Goal: Find specific page/section: Find specific page/section

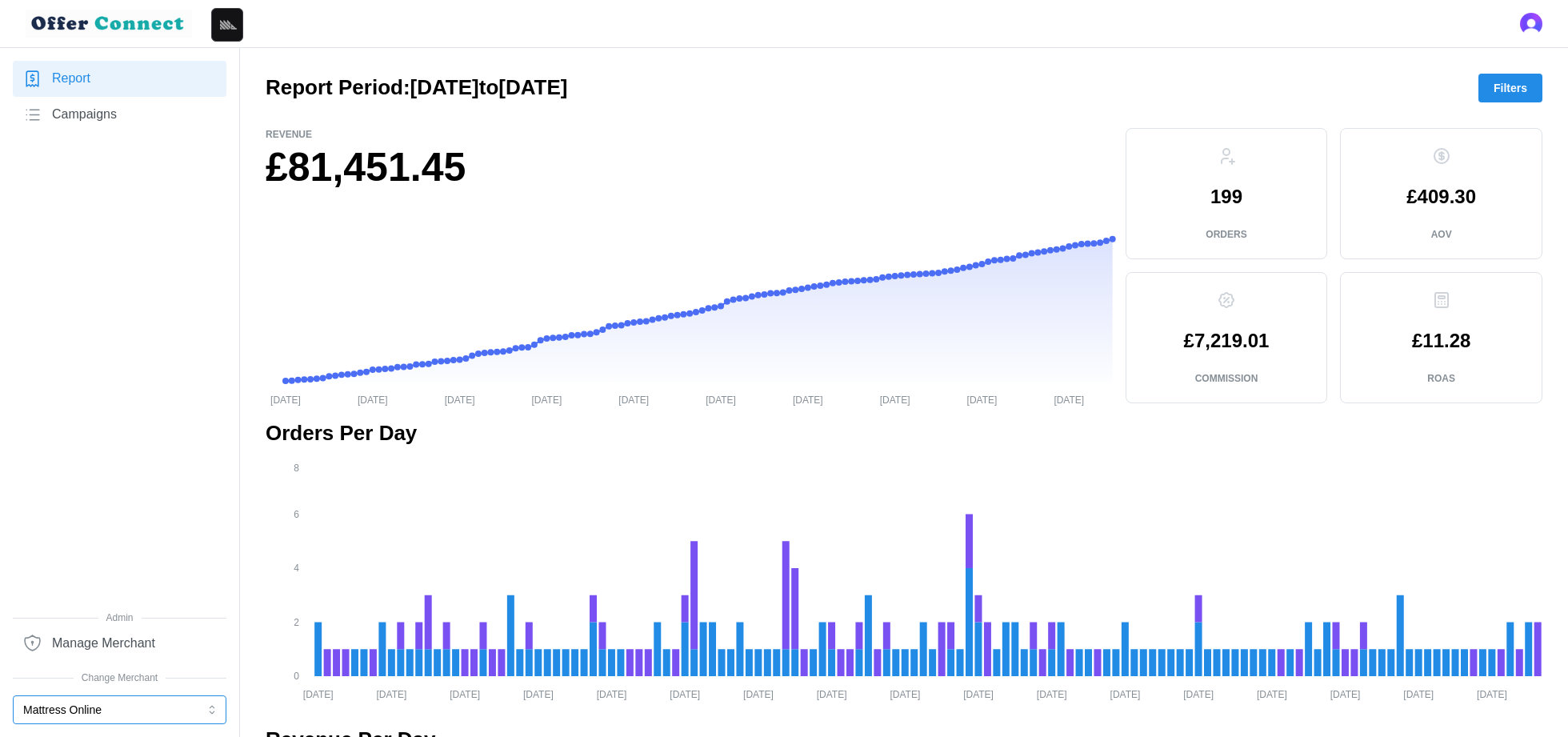
click at [137, 712] on button "Mattress Online" at bounding box center [119, 710] width 214 height 28
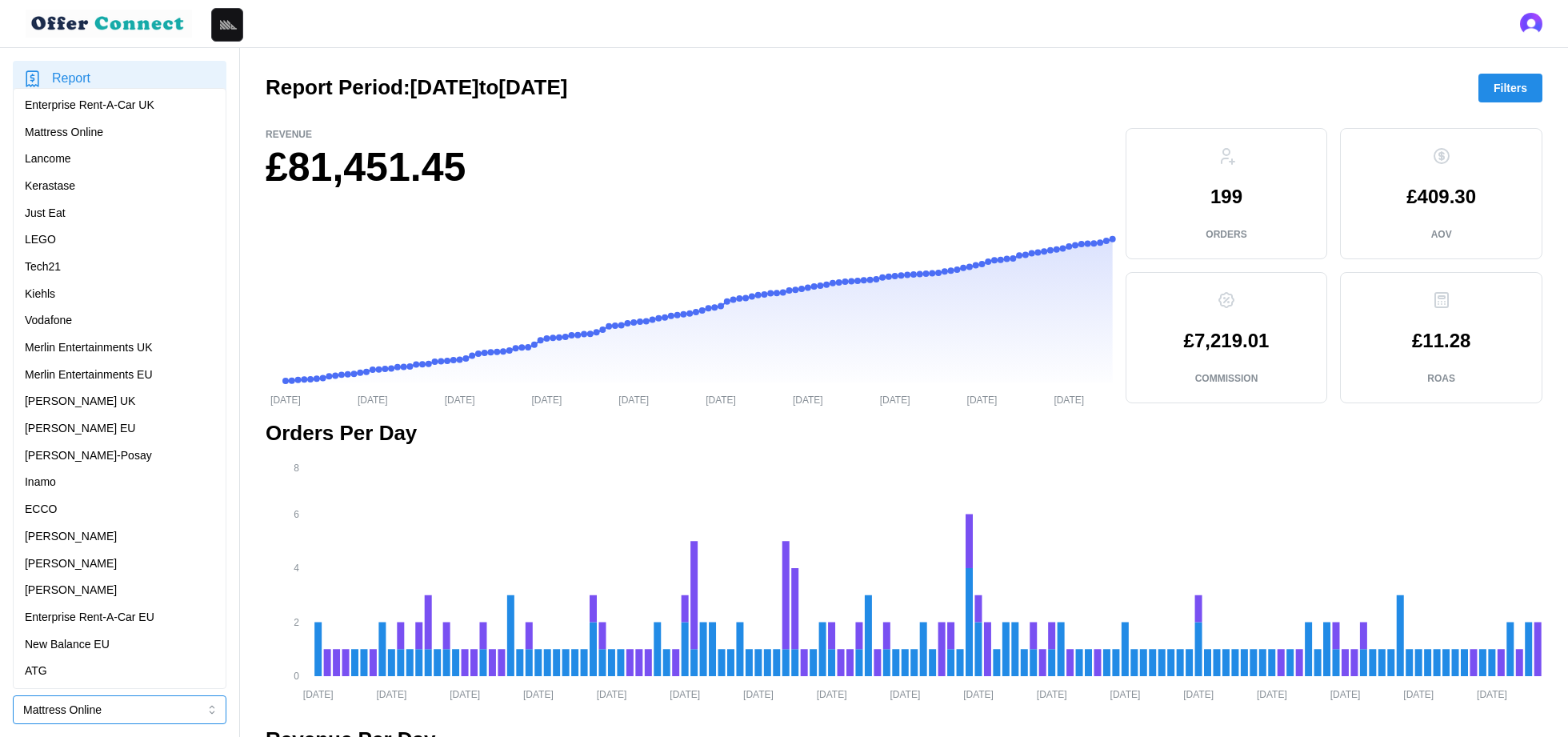
click at [82, 309] on div "Vodafone" at bounding box center [120, 320] width 206 height 27
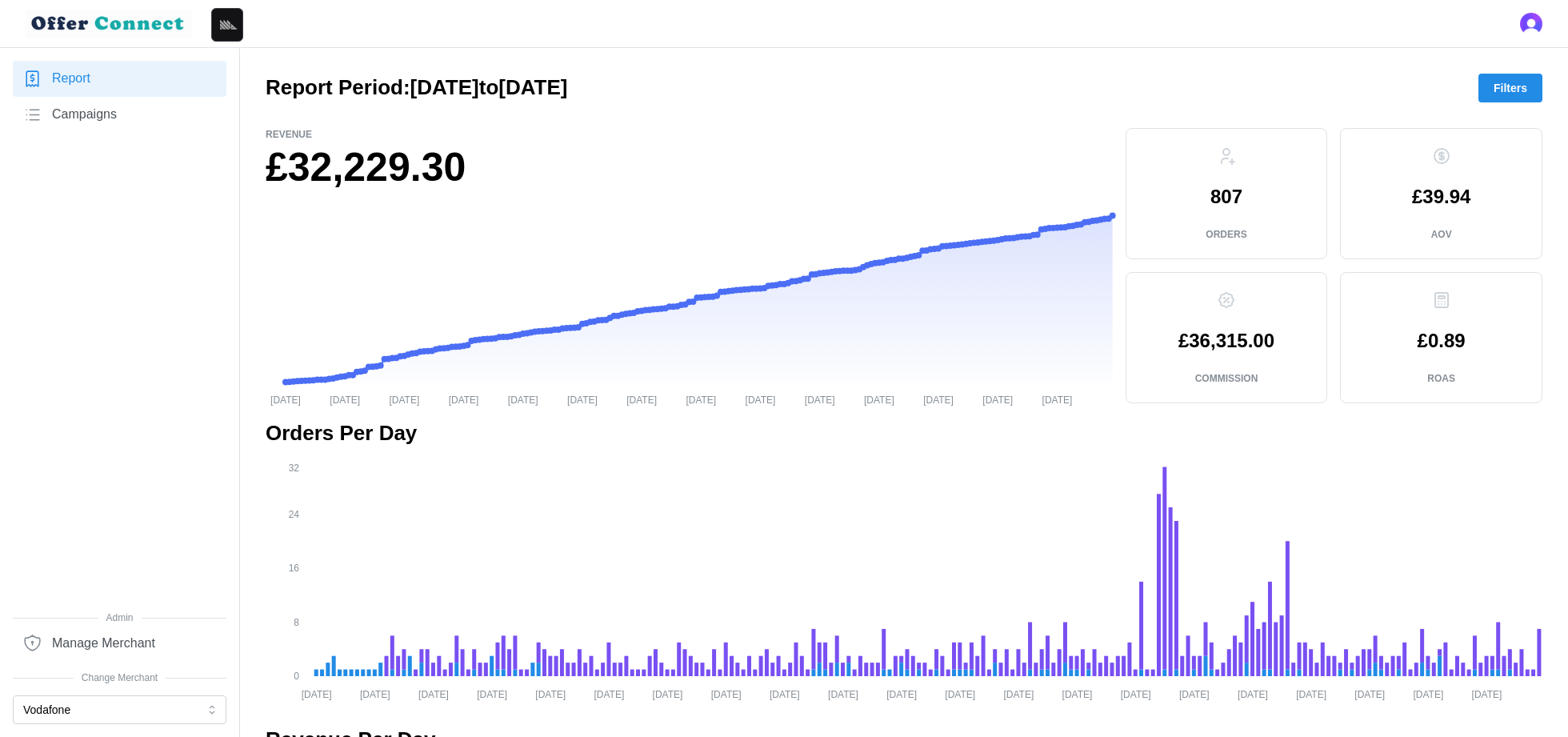
click at [147, 114] on link "Campaigns" at bounding box center [119, 114] width 214 height 36
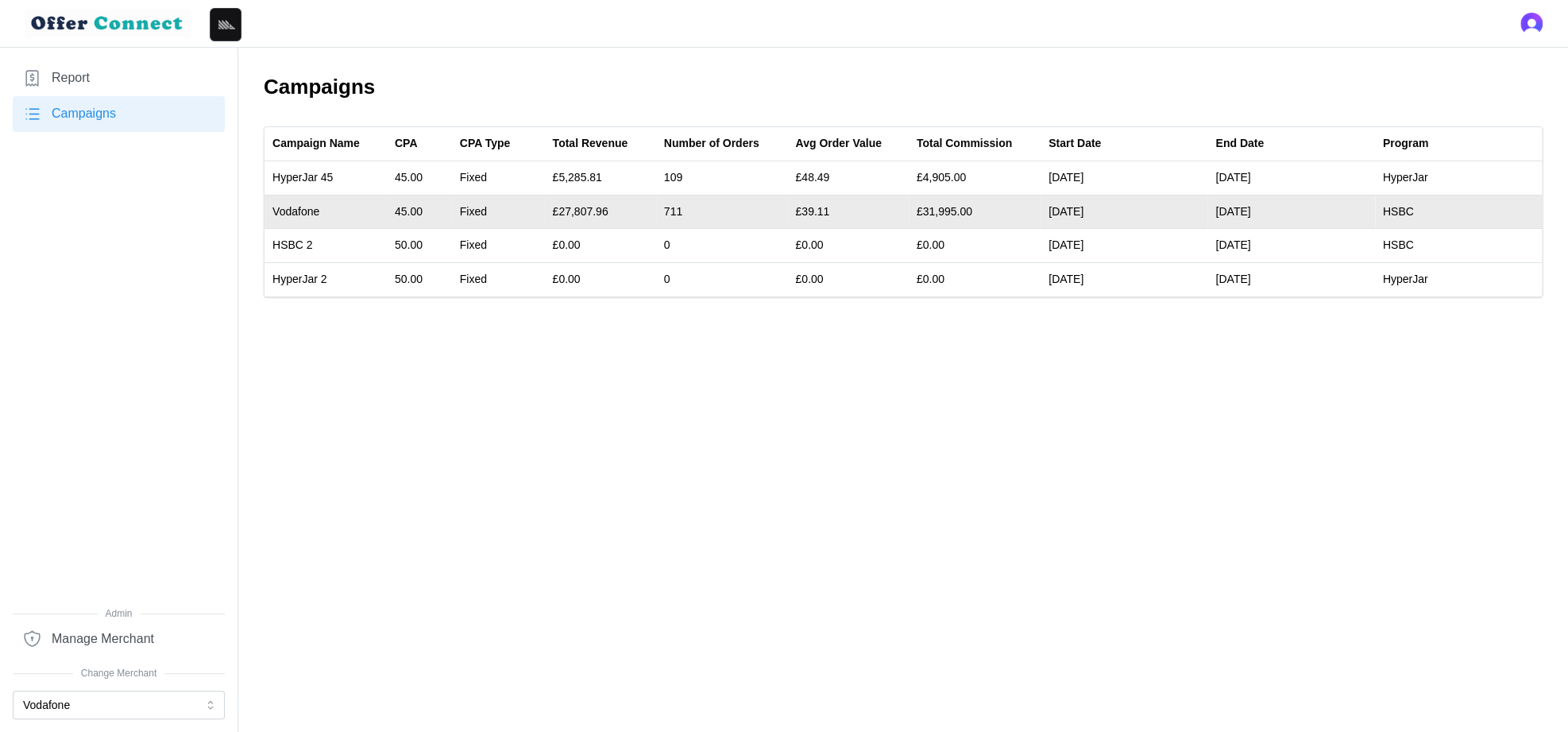
click at [294, 213] on td "Vodafone" at bounding box center [325, 211] width 122 height 34
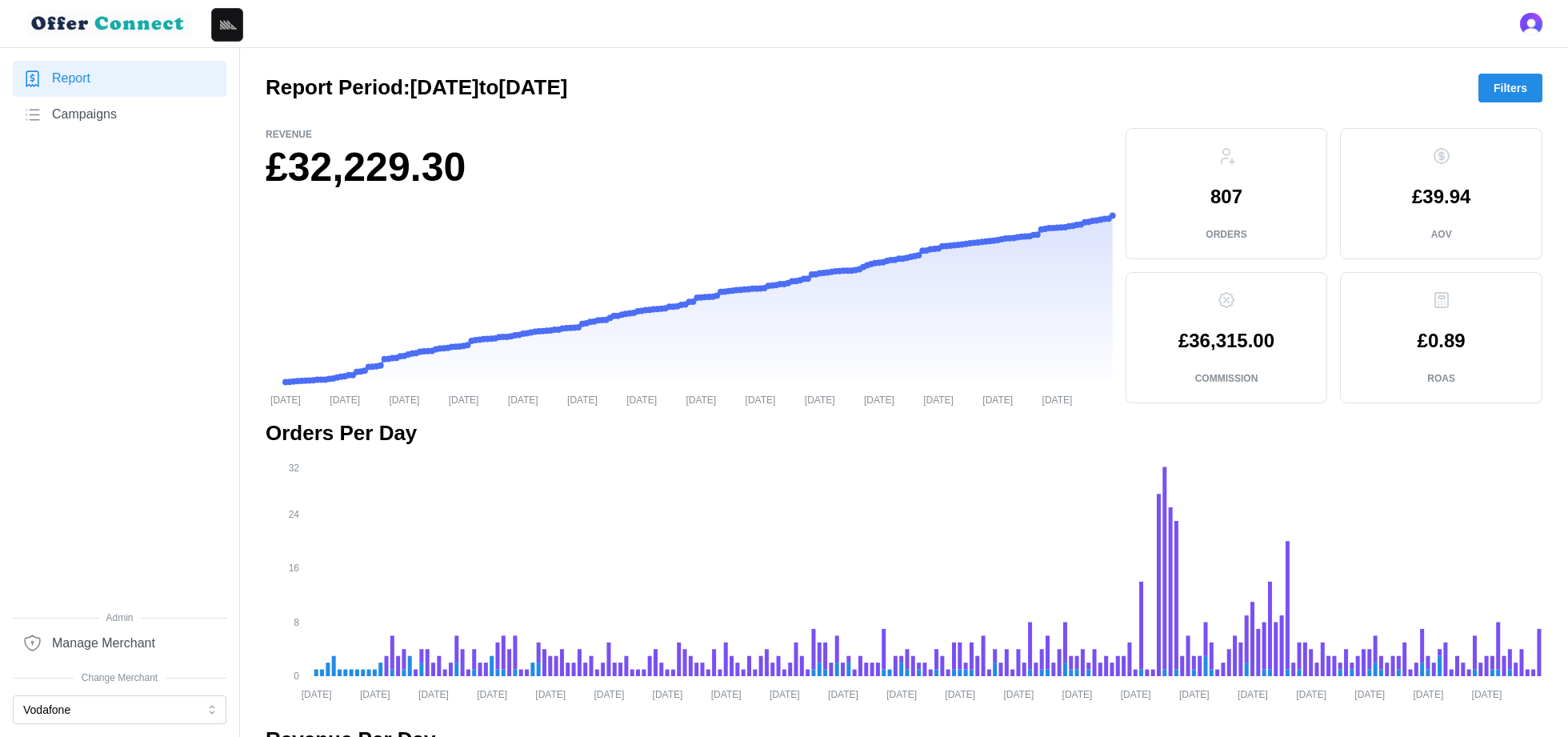
click at [1497, 88] on span "Filters" at bounding box center [1510, 88] width 34 height 27
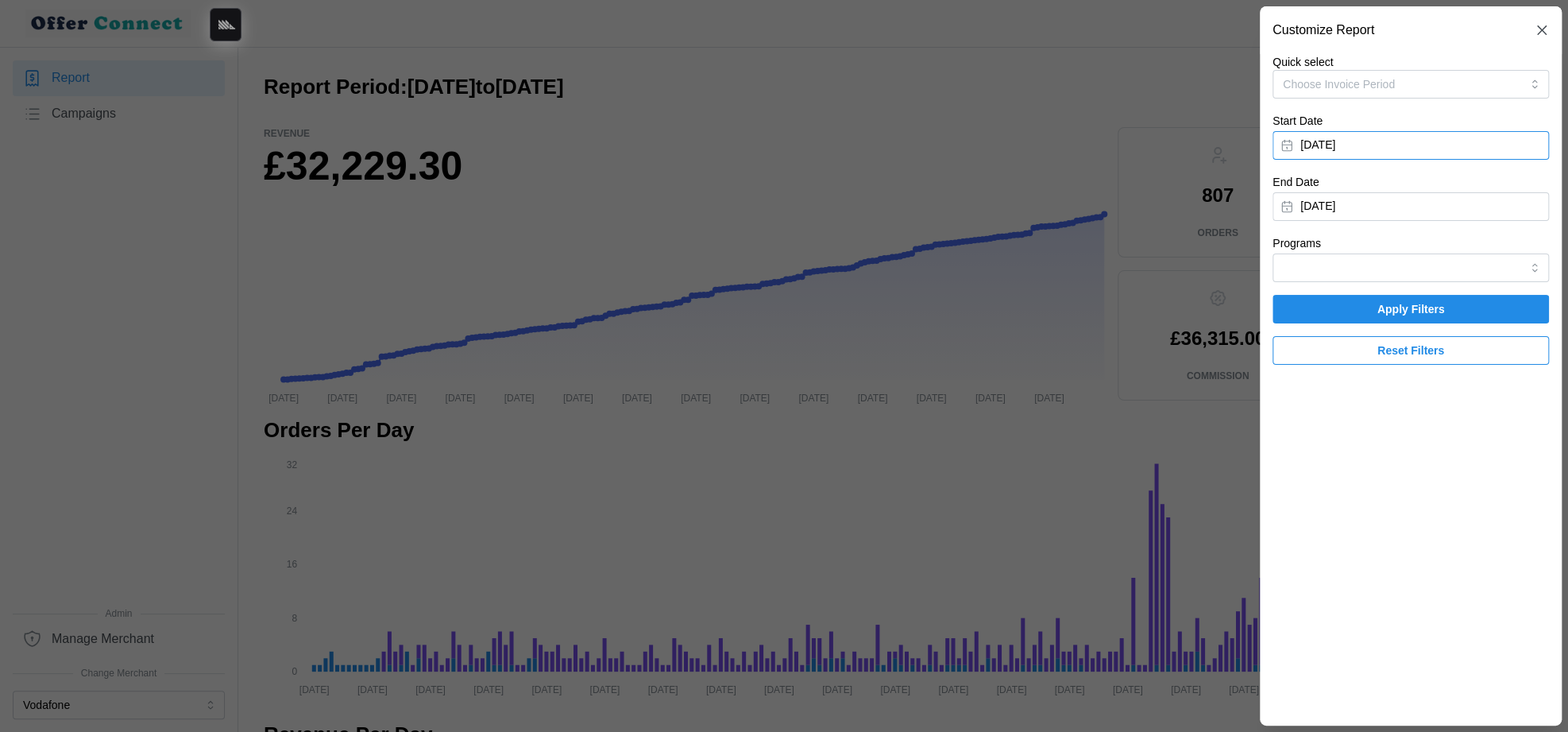
click at [1430, 142] on button "January 1, 2025" at bounding box center [1411, 145] width 277 height 28
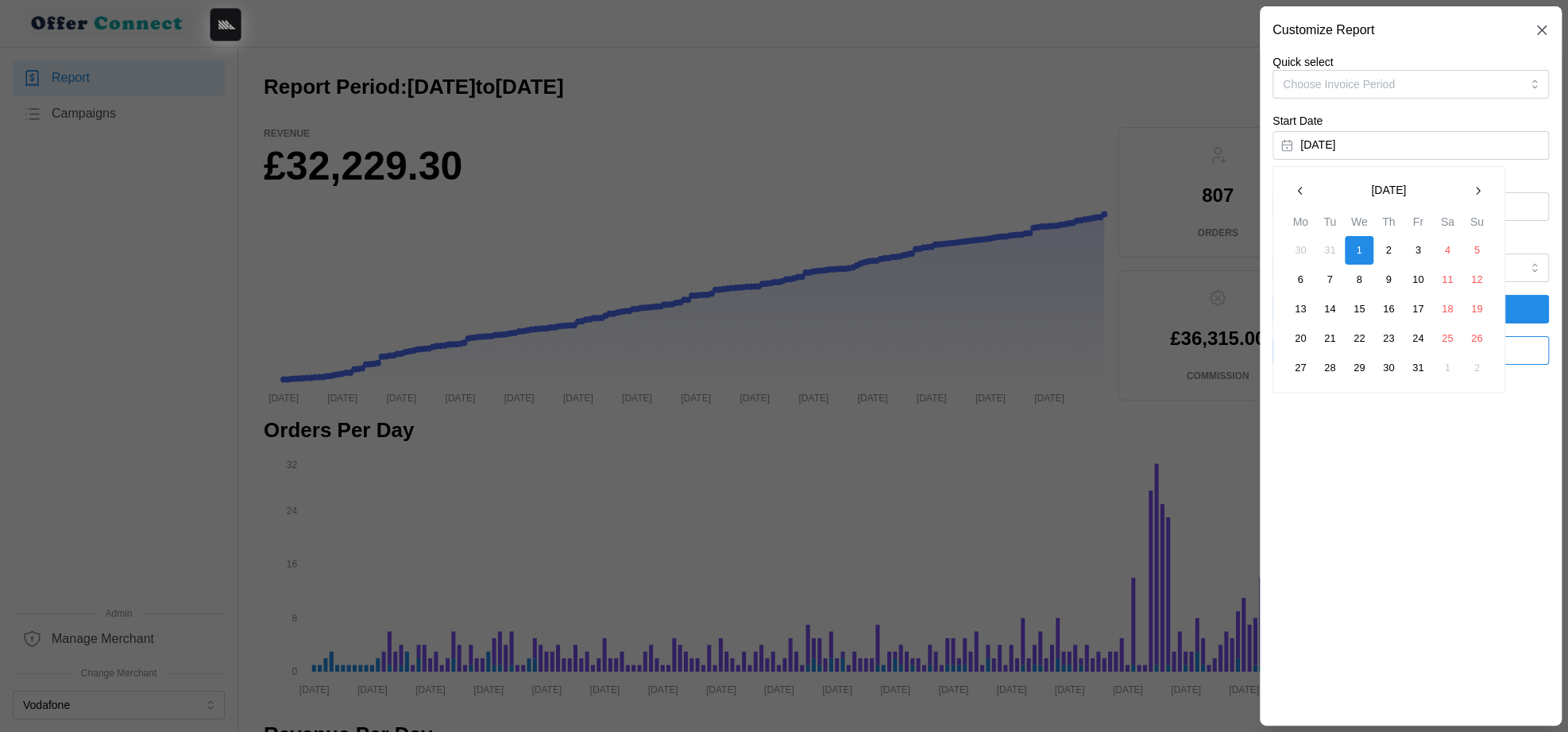
click at [1471, 193] on icon "button" at bounding box center [1477, 190] width 12 height 12
click at [1423, 192] on button "February 2025" at bounding box center [1389, 190] width 149 height 28
click at [1402, 286] on button "Aug" at bounding box center [1390, 286] width 69 height 28
click at [1418, 248] on button "1" at bounding box center [1418, 250] width 28 height 28
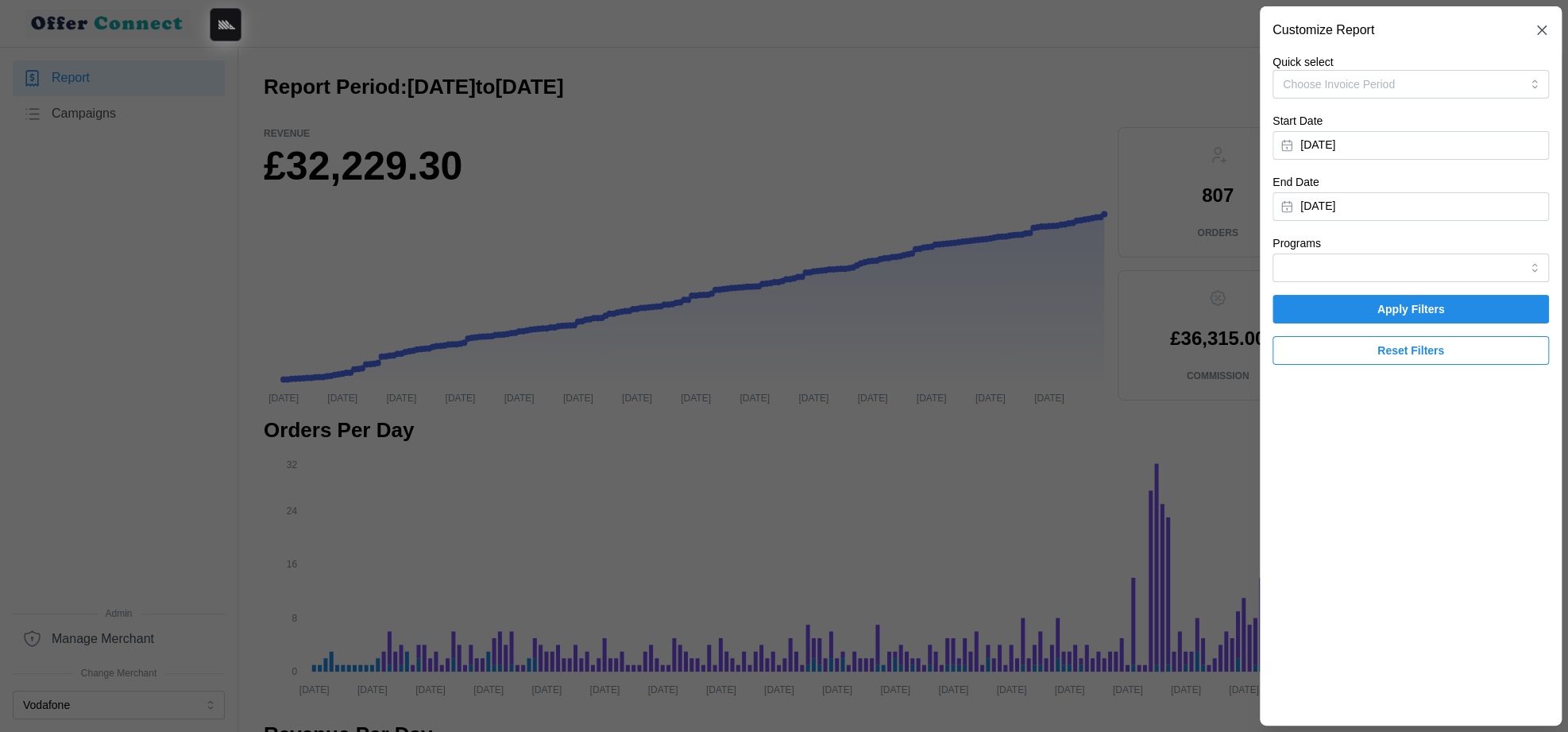
click at [1389, 306] on span "Apply Filters" at bounding box center [1411, 309] width 68 height 27
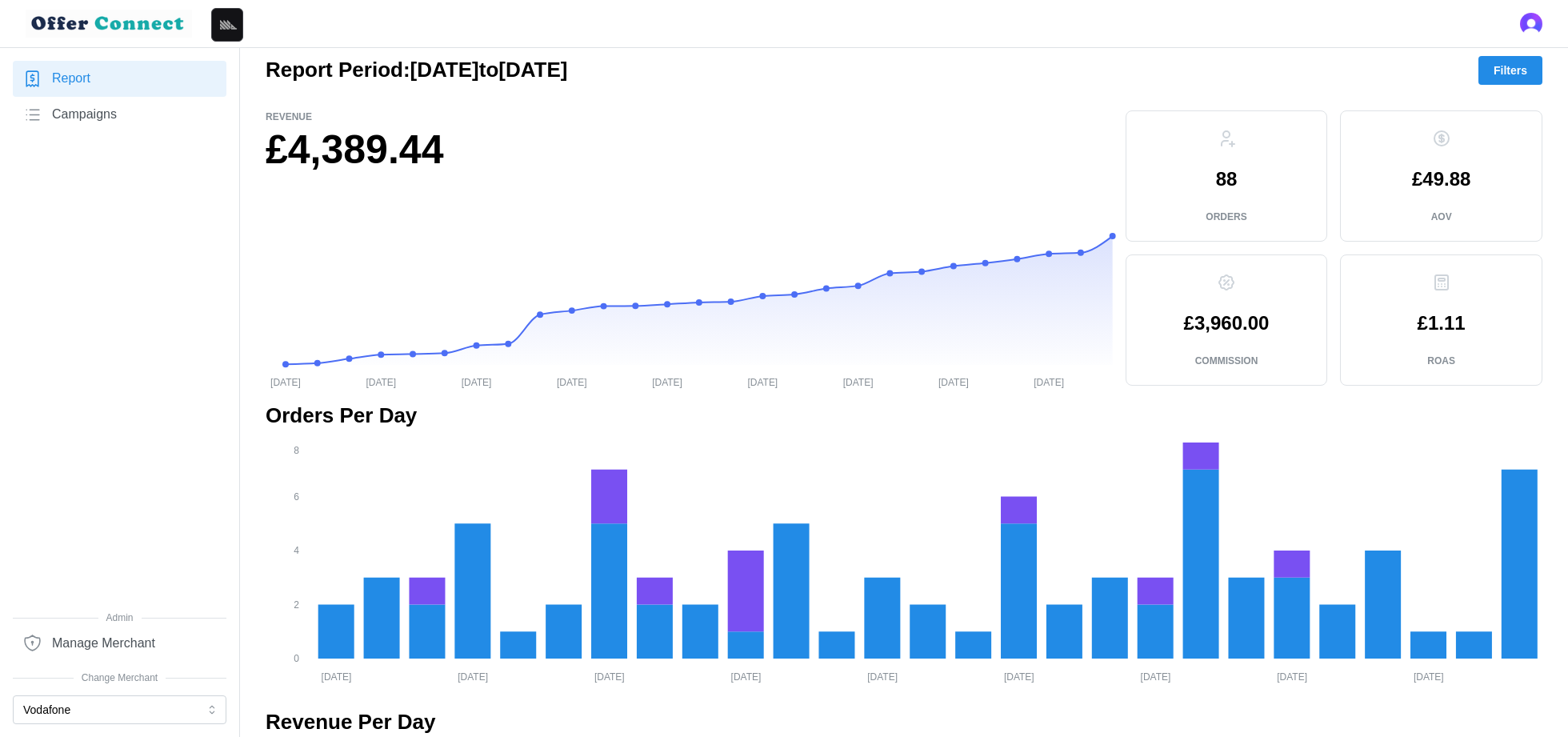
scroll to position [27, 0]
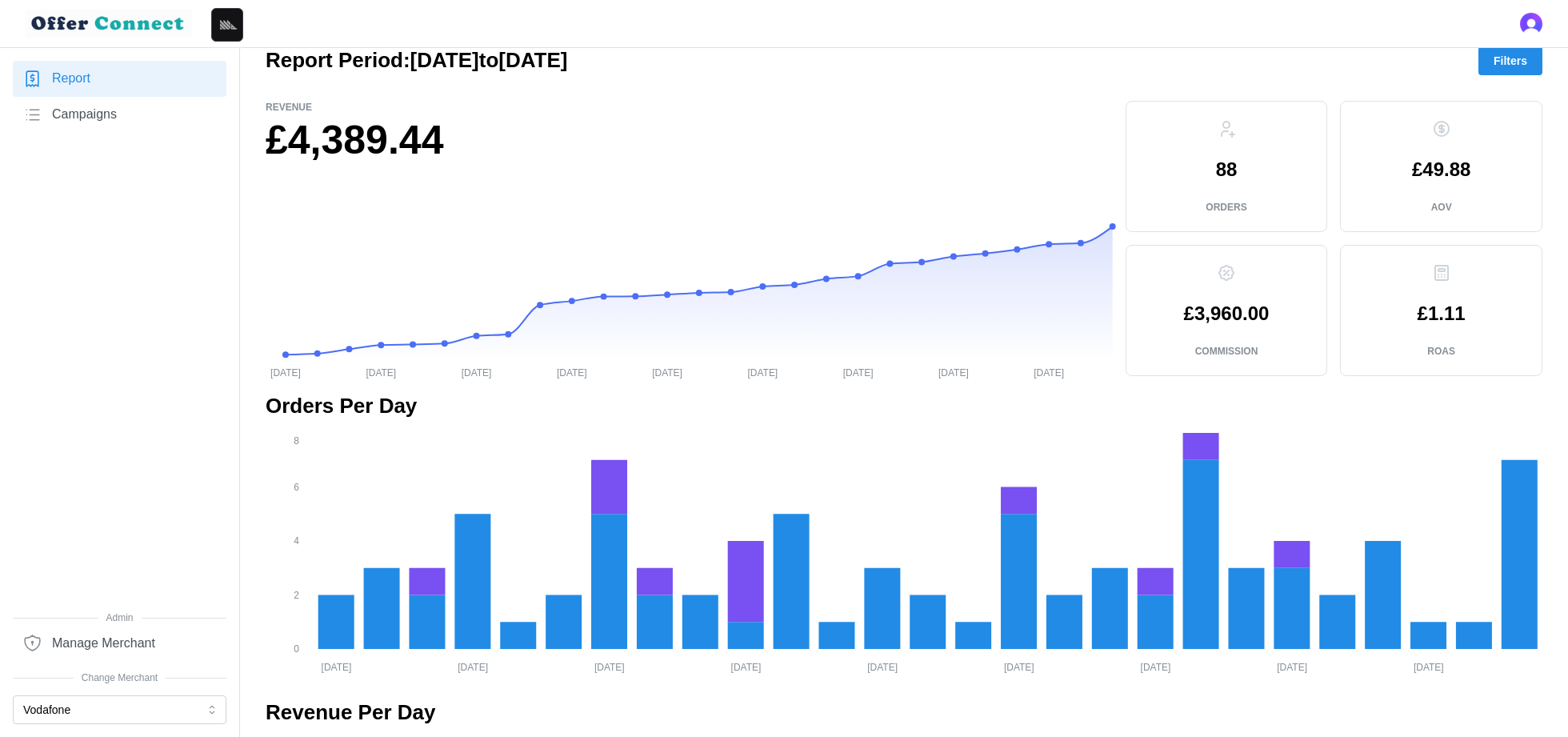
click at [1511, 65] on span "Filters" at bounding box center [1510, 60] width 34 height 27
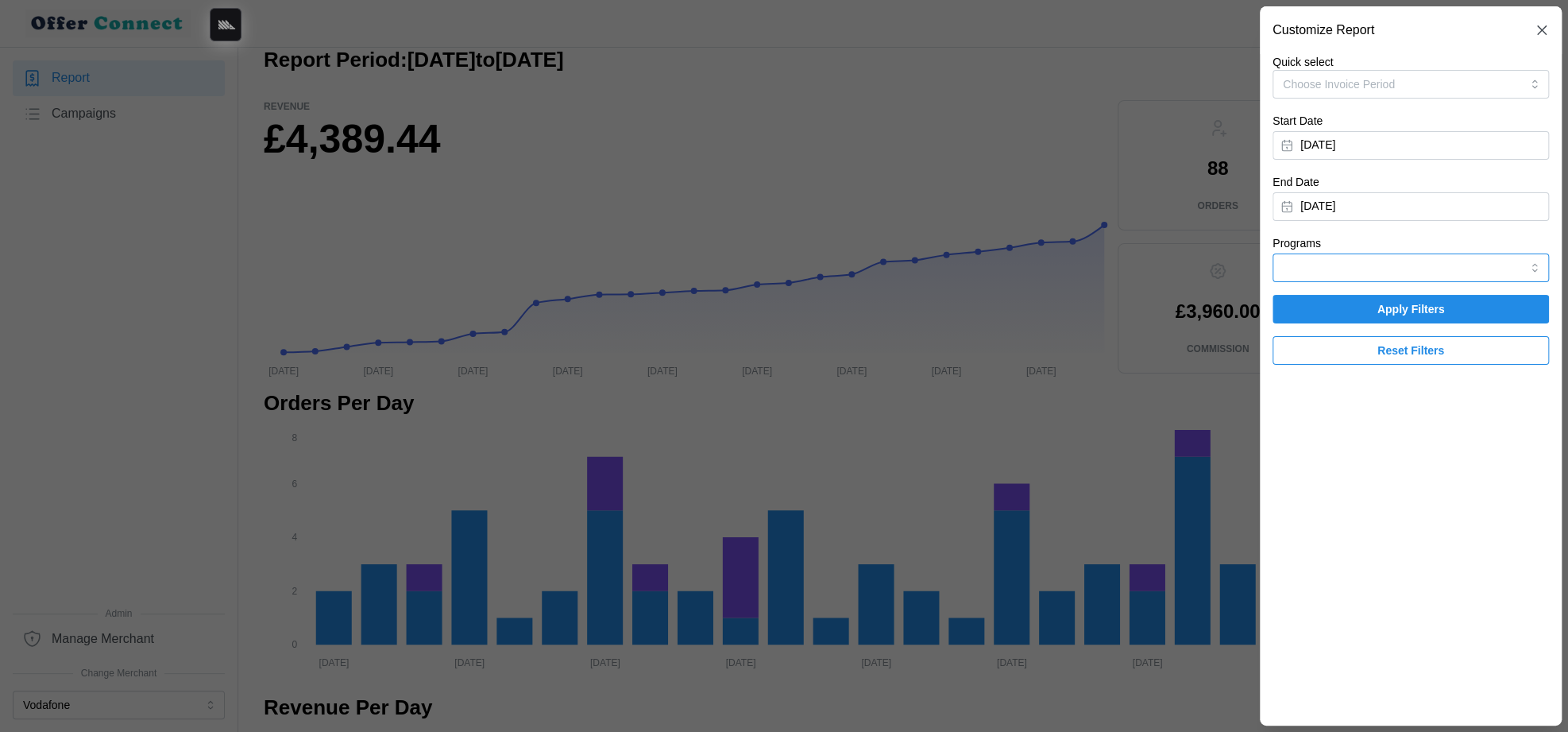
click at [1429, 262] on input "Programs" at bounding box center [1411, 268] width 277 height 28
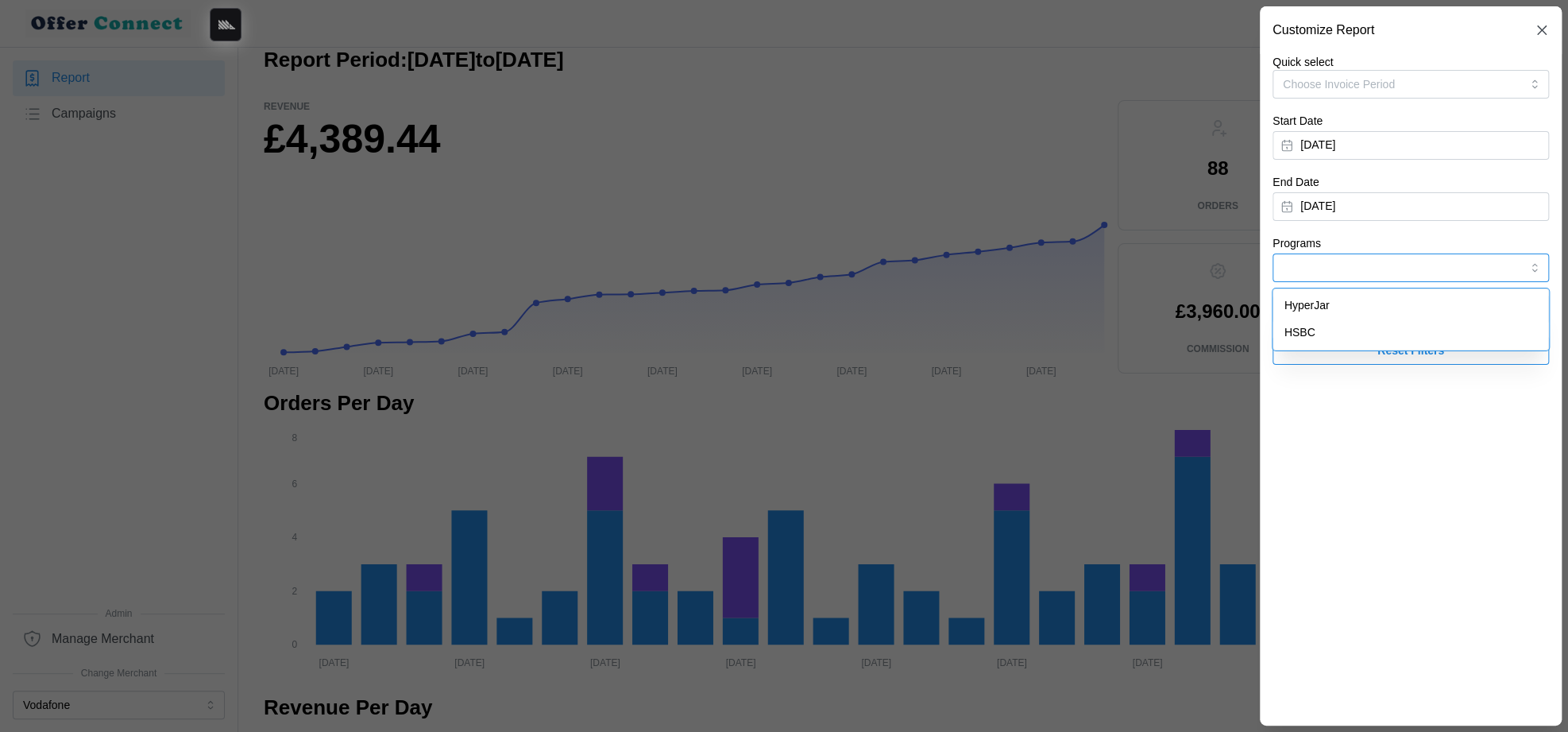
click at [1429, 298] on div "HyperJar" at bounding box center [1410, 306] width 269 height 27
type input "HyperJar"
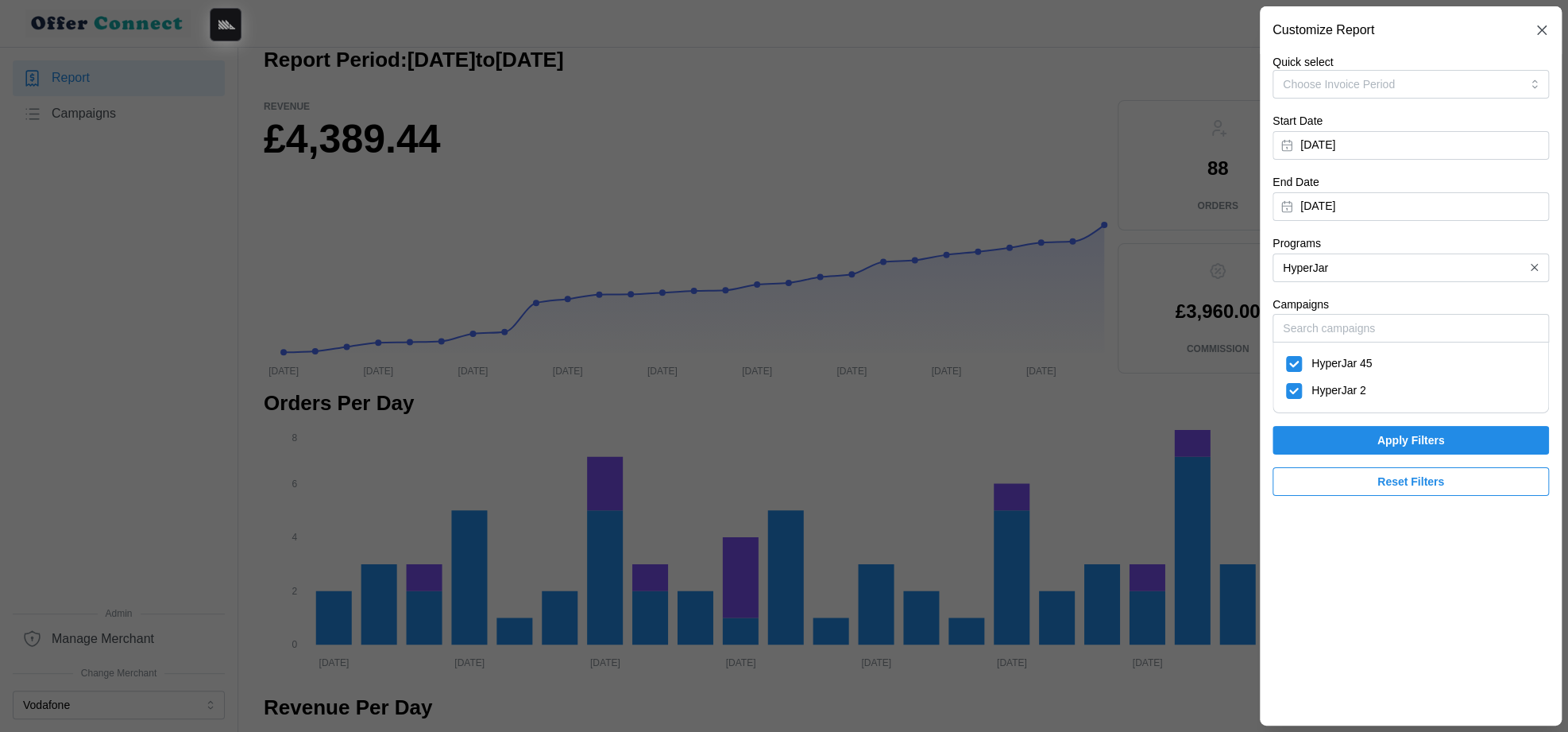
click at [1405, 441] on span "Apply Filters" at bounding box center [1411, 440] width 68 height 27
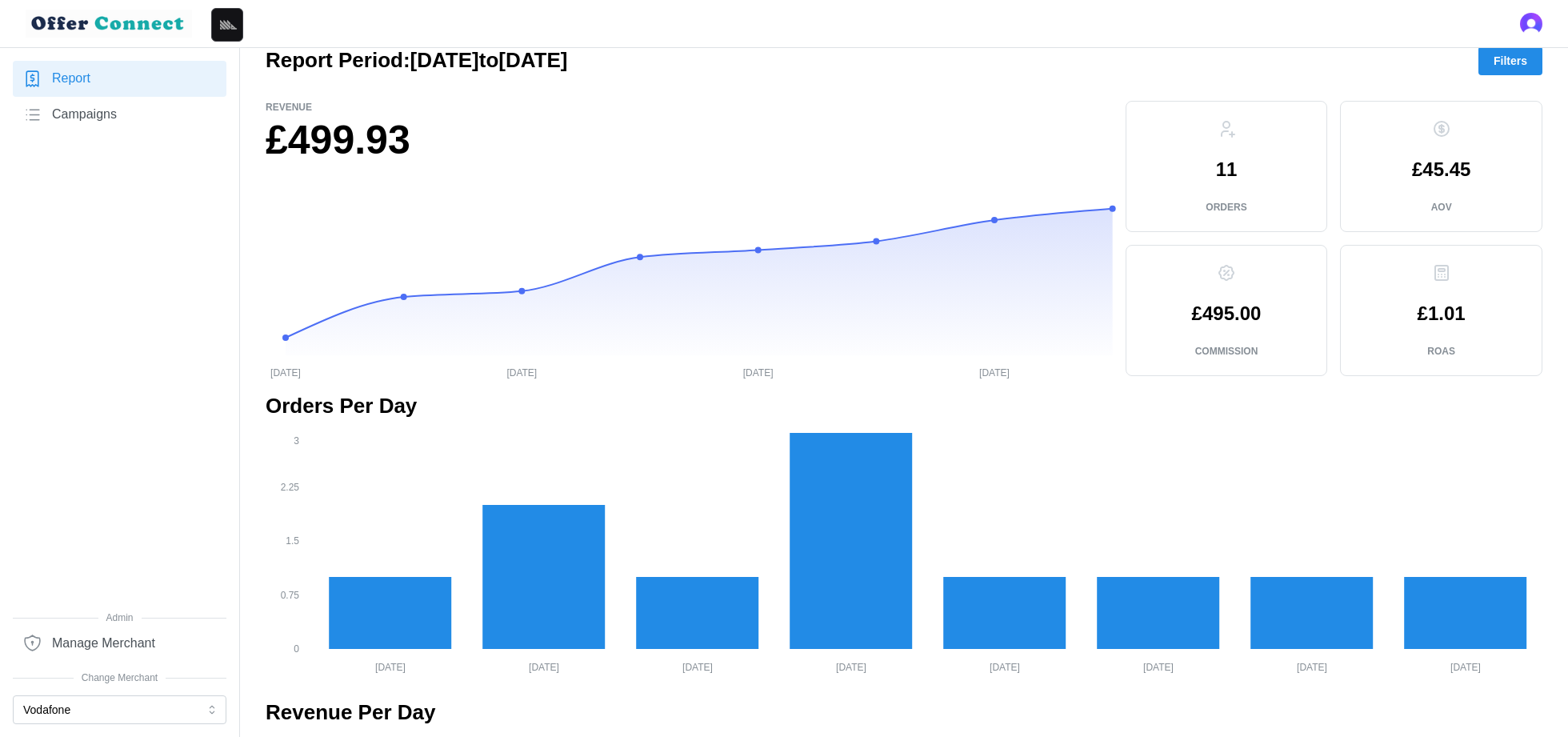
click at [107, 116] on span "Campaigns" at bounding box center [84, 114] width 65 height 20
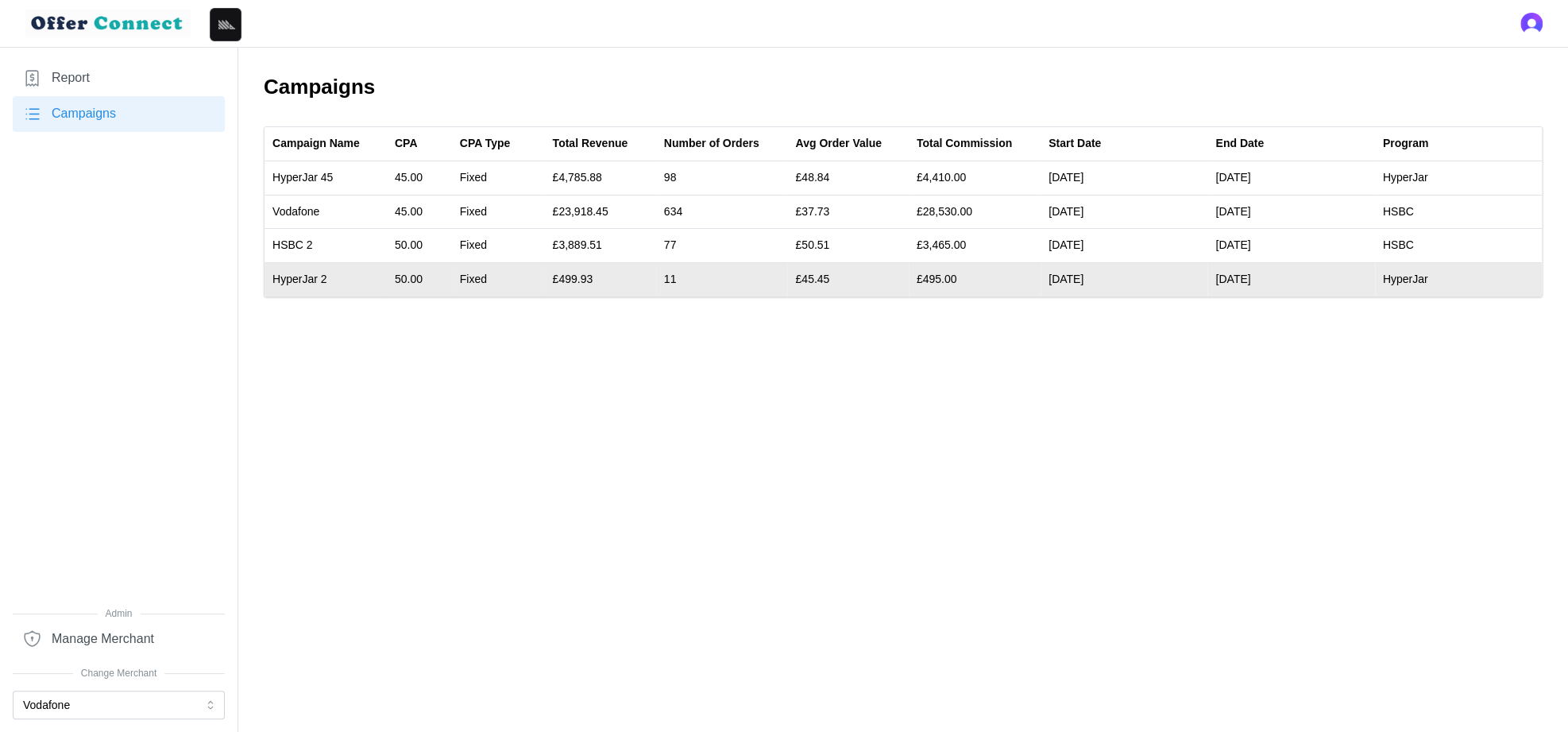
click at [871, 263] on td "£45.45" at bounding box center [847, 280] width 121 height 33
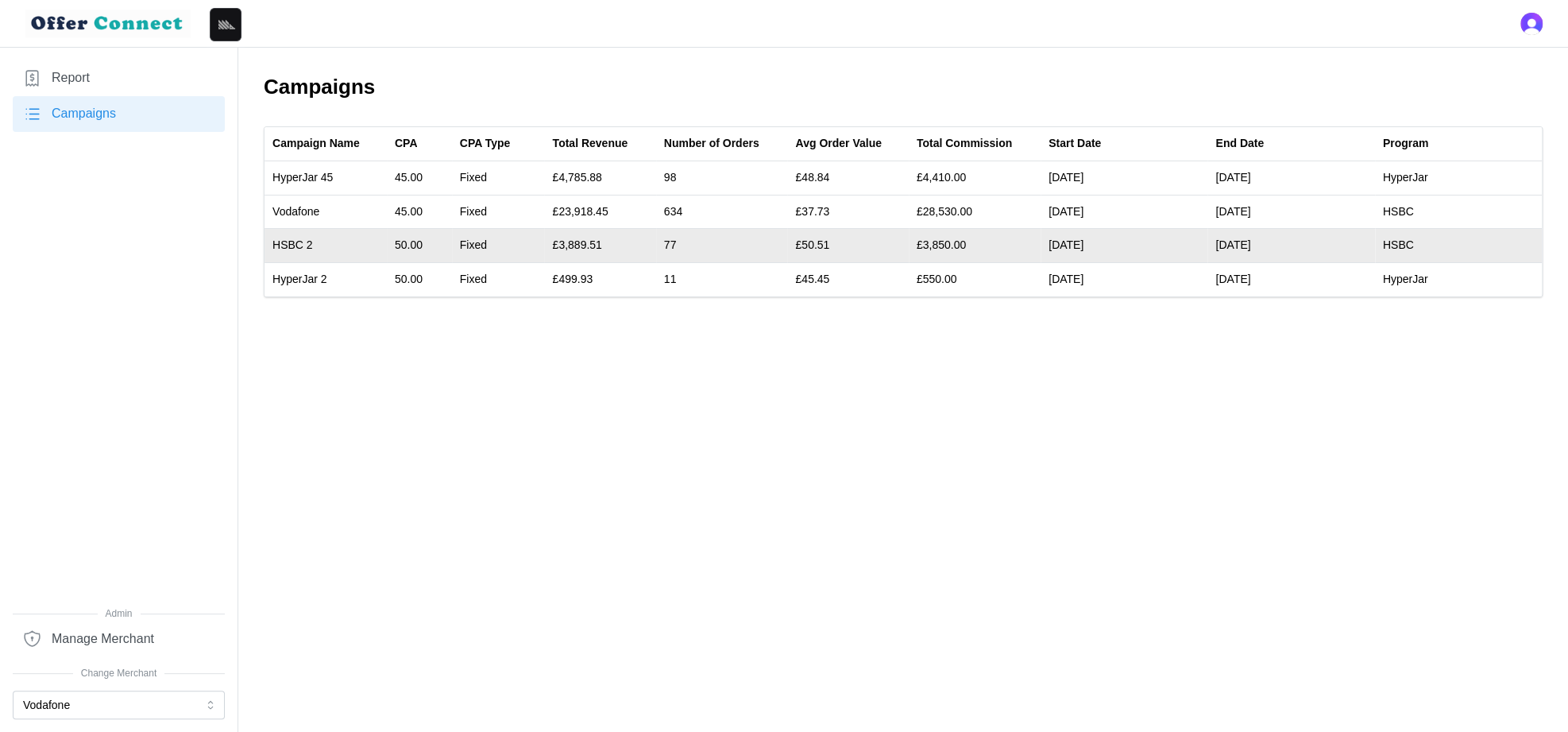
click at [943, 245] on td "£3,850.00" at bounding box center [975, 246] width 132 height 34
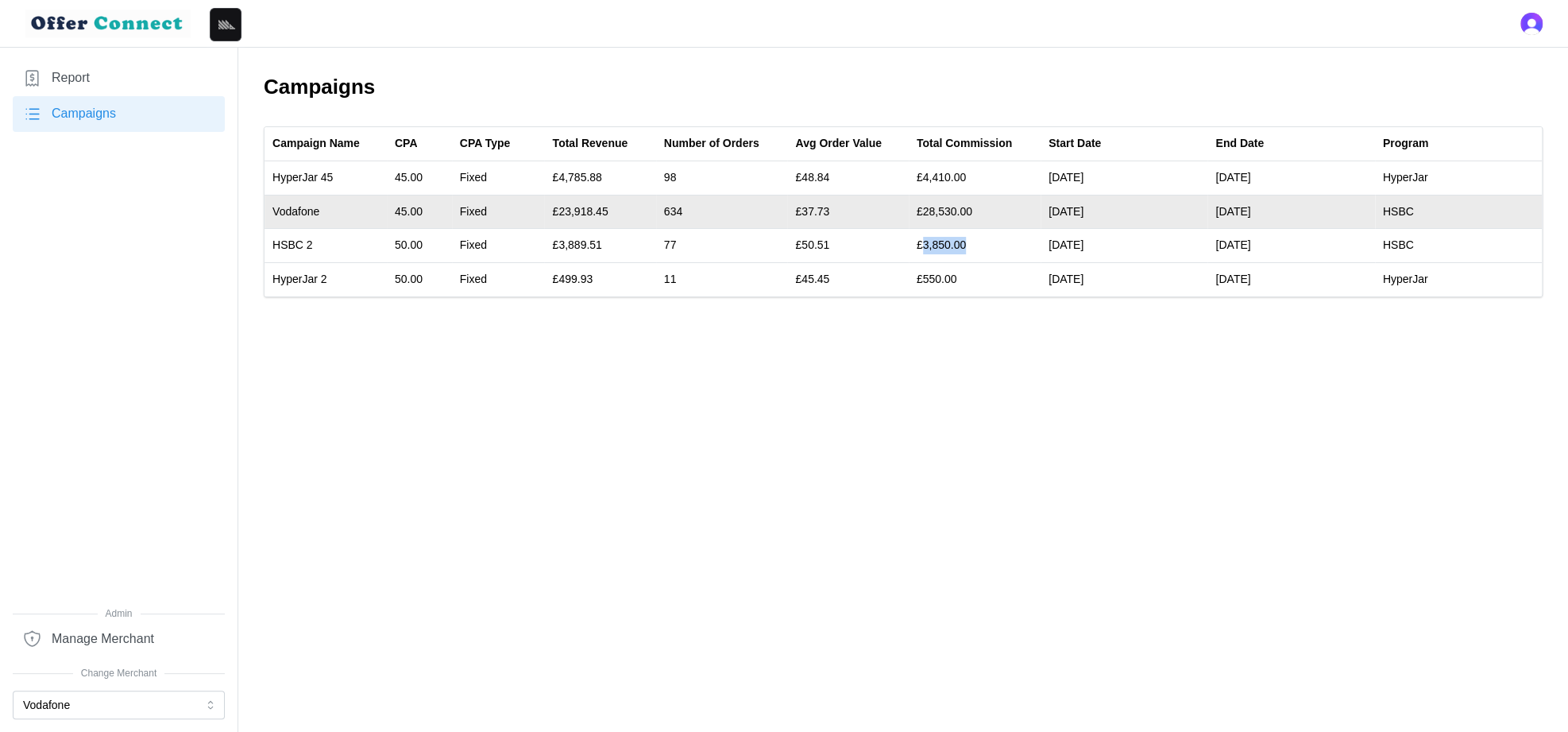
copy td "3,850.00"
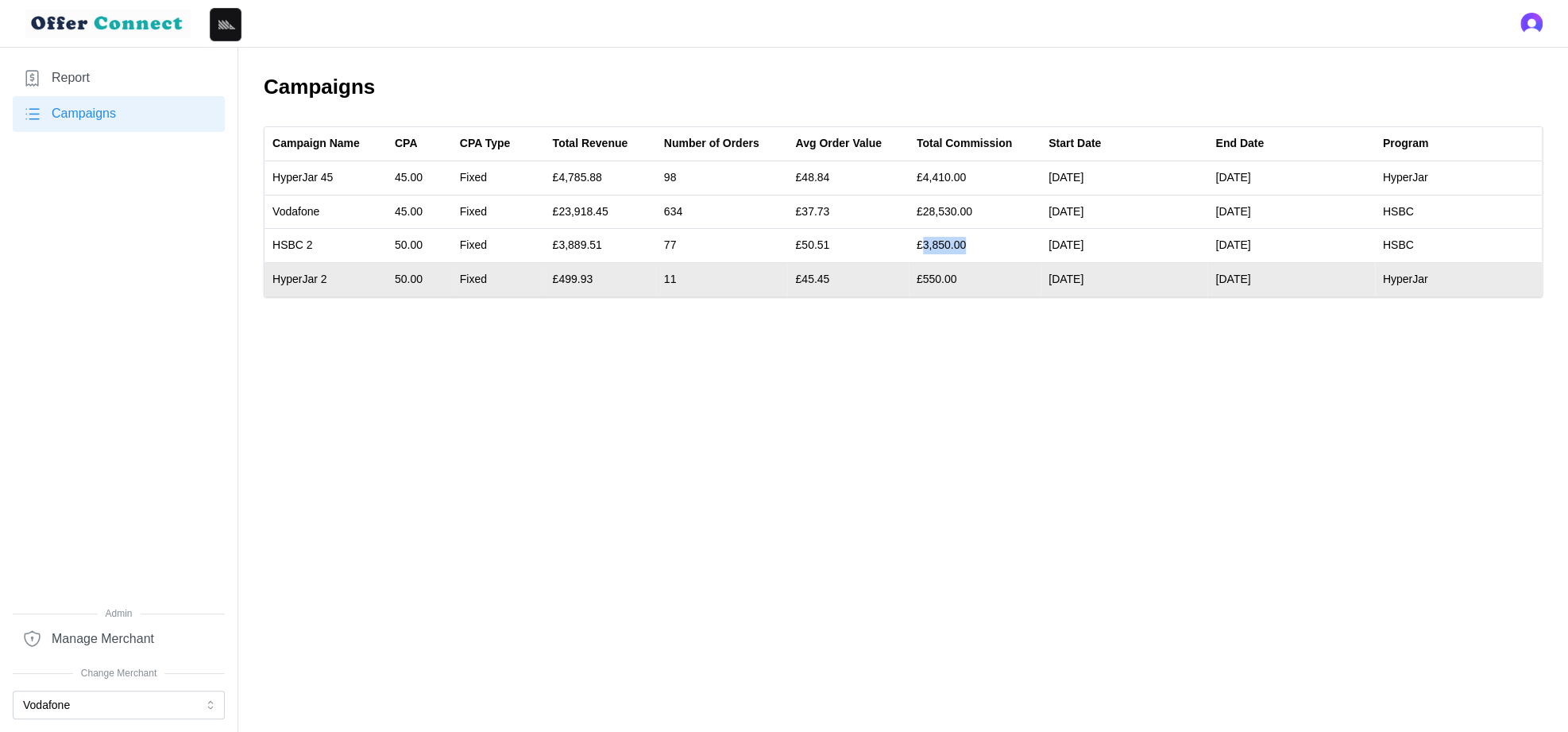
click at [940, 277] on td "£550.00" at bounding box center [975, 280] width 132 height 33
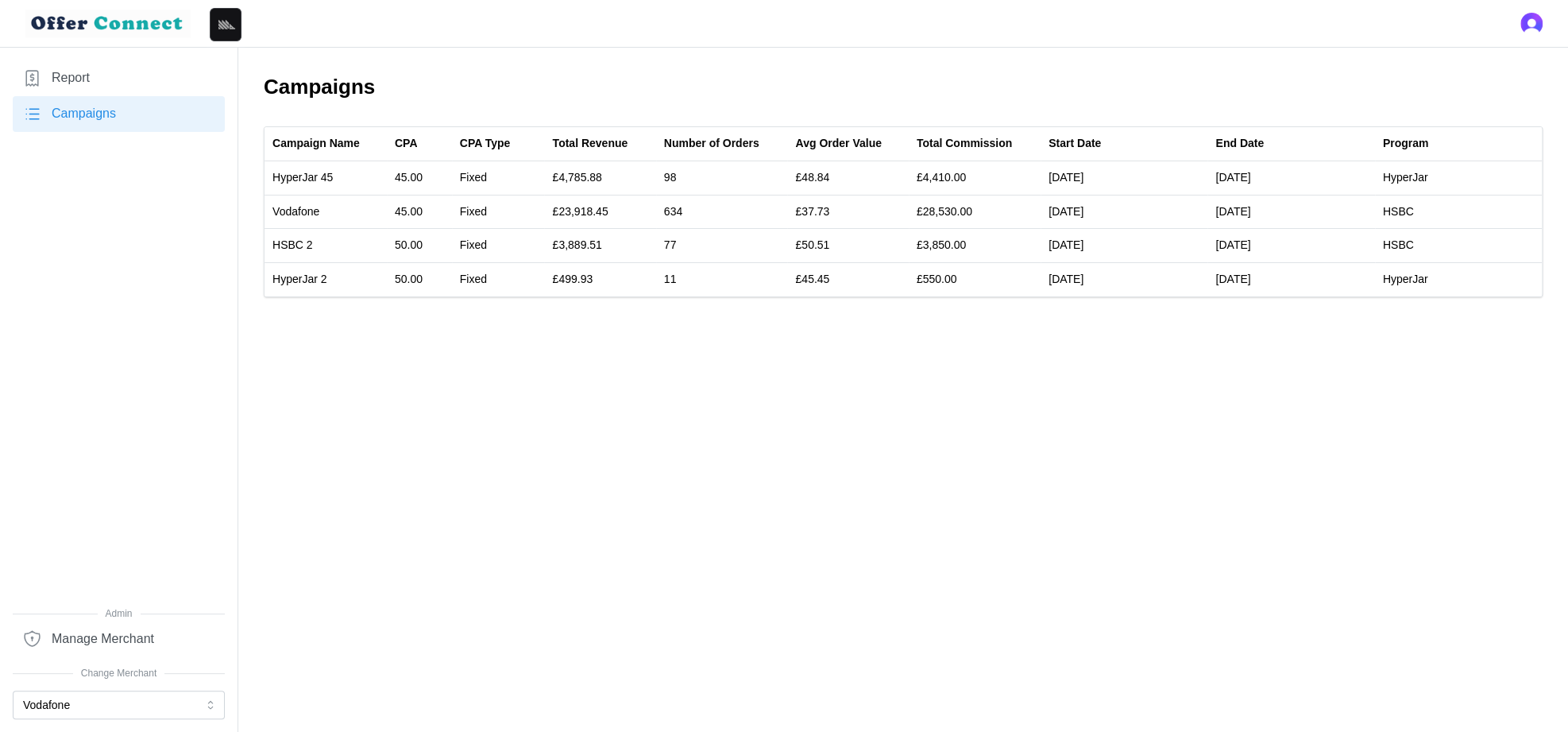
click at [647, 325] on main "Campaigns Campaign Name CPA CPA Type Total Revenue Number of Orders Avg Order V…" at bounding box center [784, 366] width 1568 height 732
click at [615, 309] on main "Campaigns Campaign Name CPA CPA Type Total Revenue Number of Orders Avg Order V…" at bounding box center [784, 366] width 1568 height 732
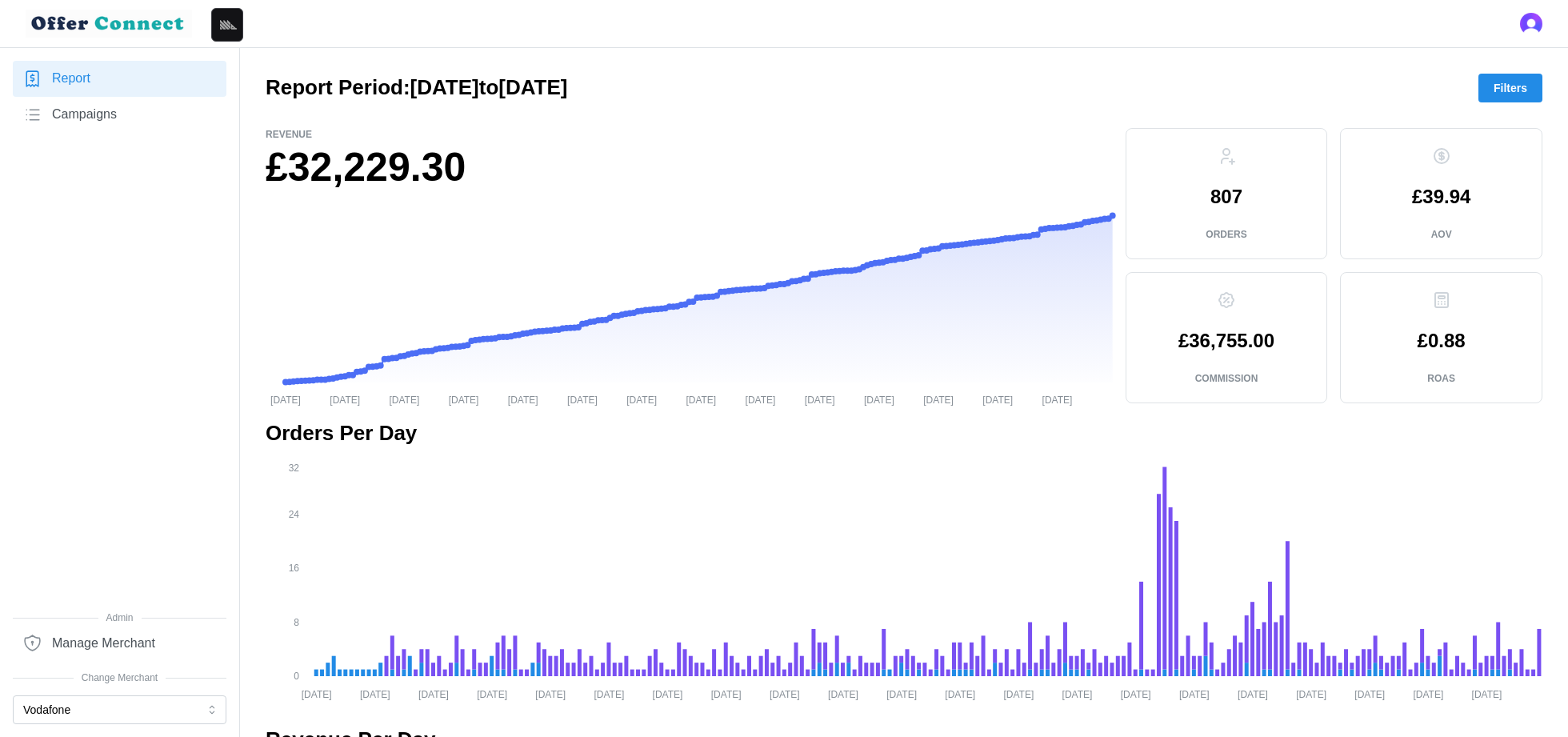
click at [114, 113] on span "Campaigns" at bounding box center [84, 114] width 65 height 20
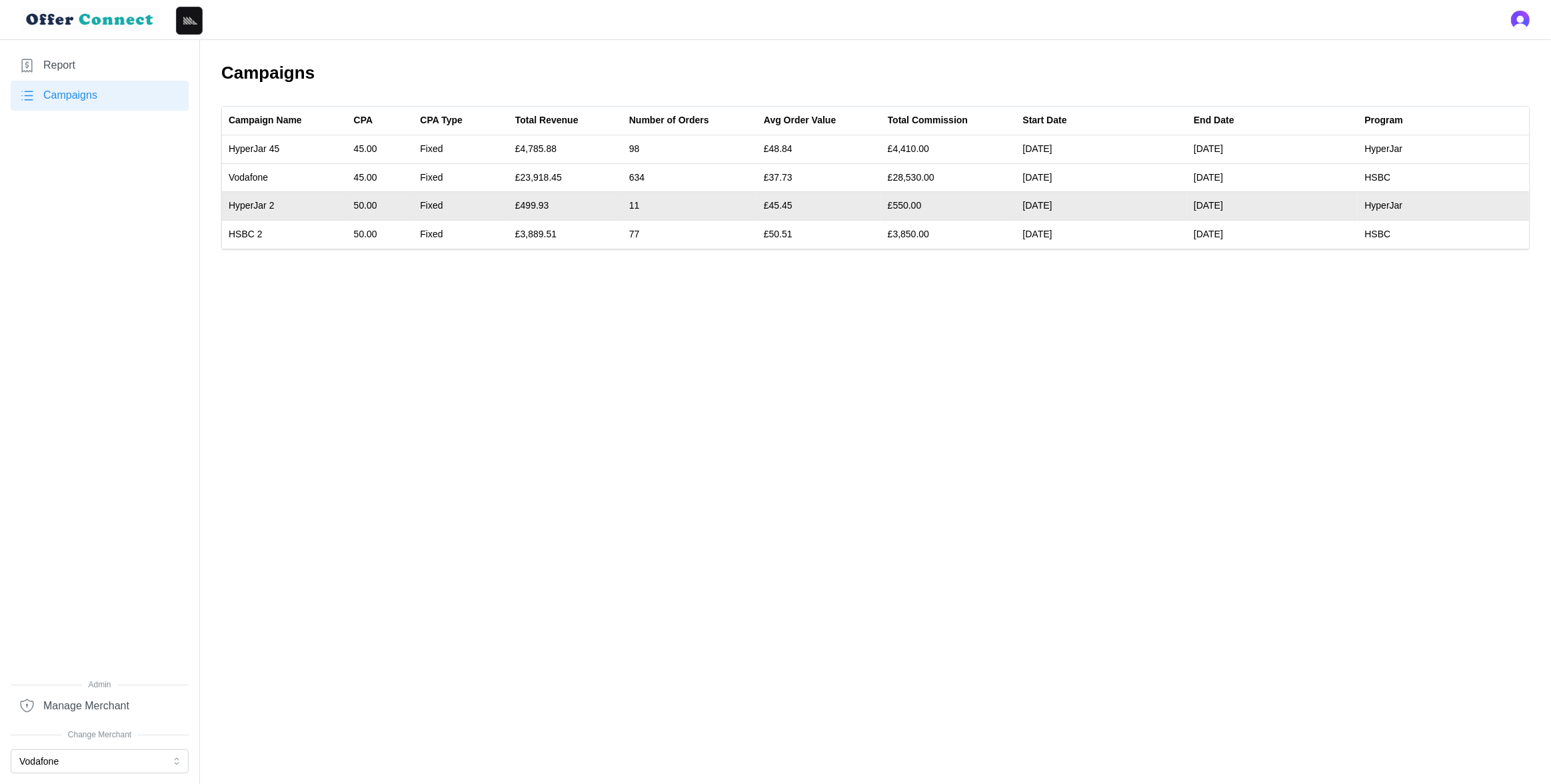
click at [567, 209] on td "£499.93" at bounding box center [565, 206] width 114 height 29
